Goal: Task Accomplishment & Management: Complete application form

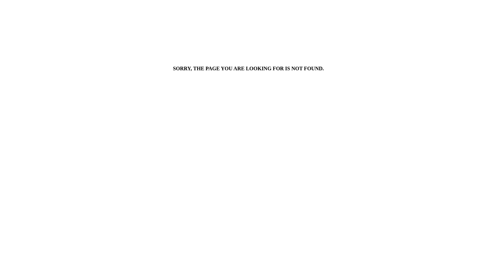
click at [117, 102] on agx-forms-not-found "Sorry, the page you are looking for is not found." at bounding box center [248, 70] width 497 height 140
